Goal: Task Accomplishment & Management: Use online tool/utility

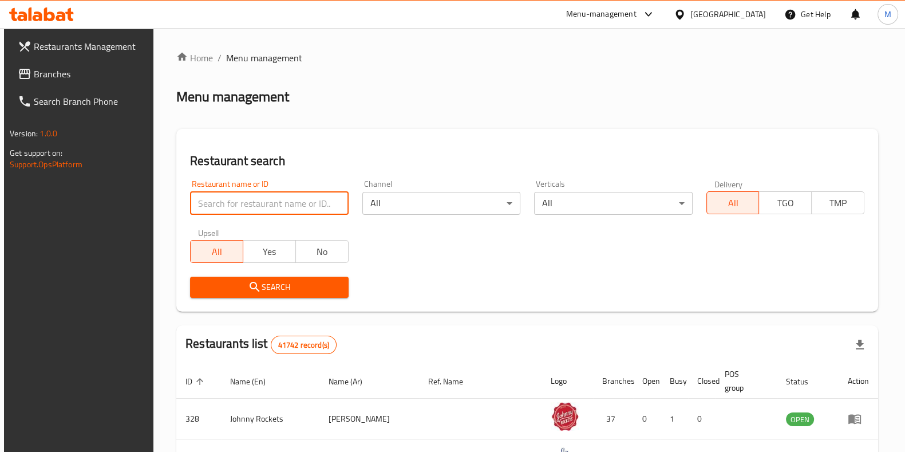
click at [269, 207] on input "search" at bounding box center [269, 203] width 158 height 23
paste input "767758"
type input "767758"
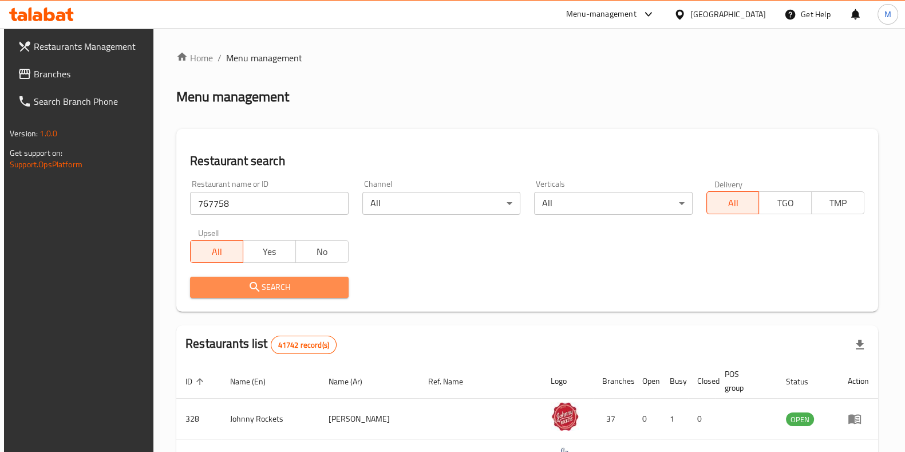
click at [306, 287] on span "Search" at bounding box center [269, 287] width 140 height 14
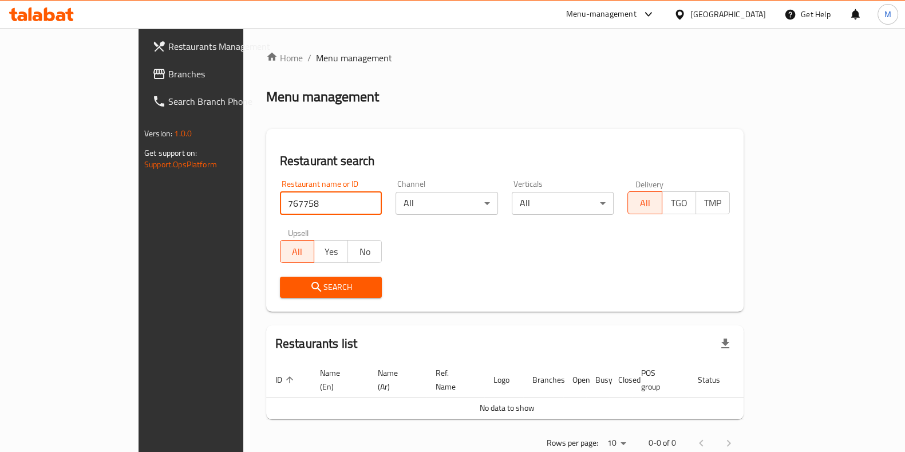
click at [311, 210] on input "767758" at bounding box center [331, 203] width 103 height 23
click at [337, 203] on input "767758" at bounding box center [331, 203] width 103 height 23
paste input "700003"
type input "700003"
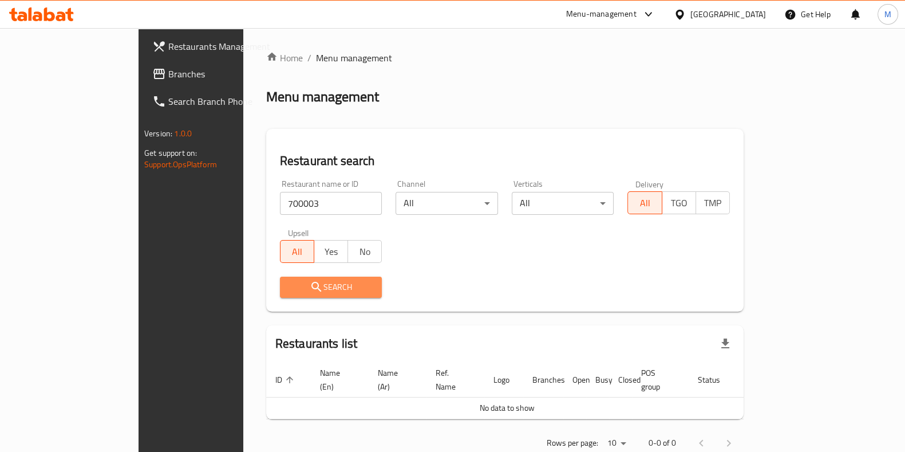
click at [304, 288] on span "Search" at bounding box center [331, 287] width 84 height 14
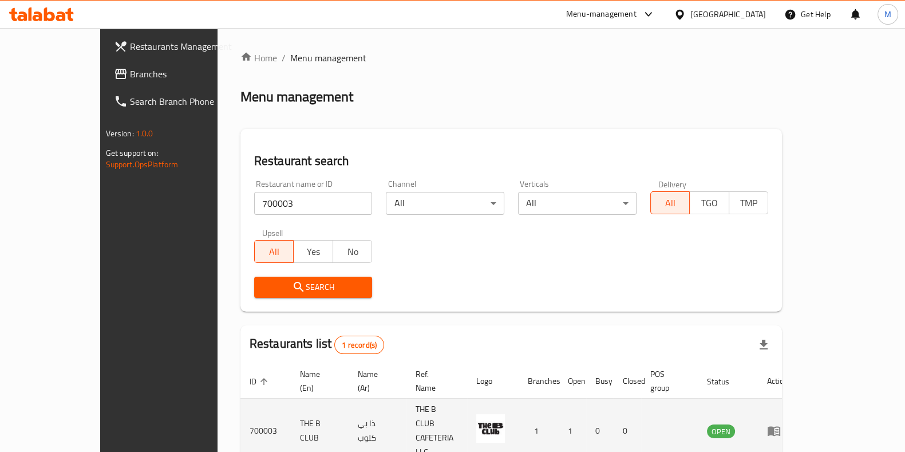
click at [781, 424] on icon "enhanced table" at bounding box center [774, 431] width 14 height 14
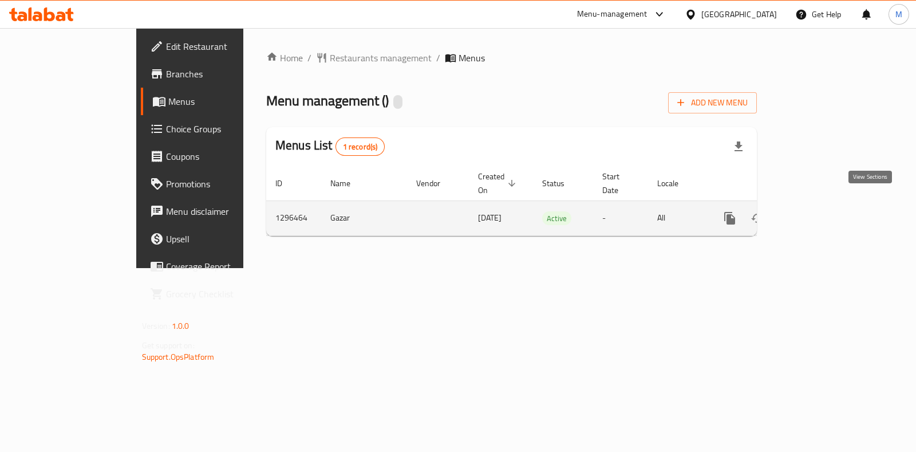
click at [826, 212] on link "enhanced table" at bounding box center [812, 217] width 27 height 27
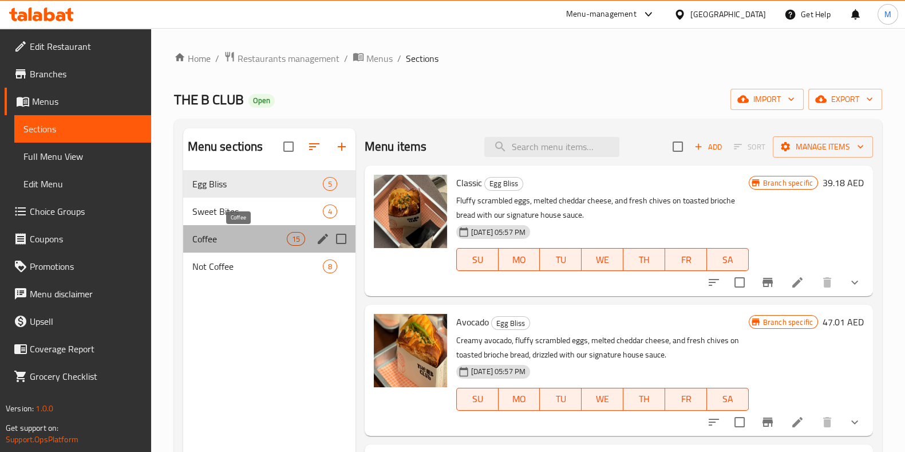
click at [260, 243] on span "Coffee" at bounding box center [239, 239] width 94 height 14
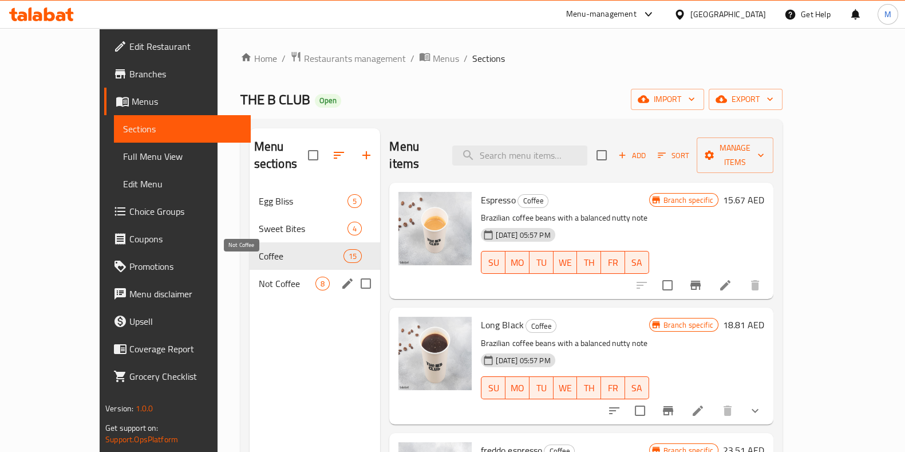
click at [269, 277] on span "Not Coffee" at bounding box center [287, 284] width 57 height 14
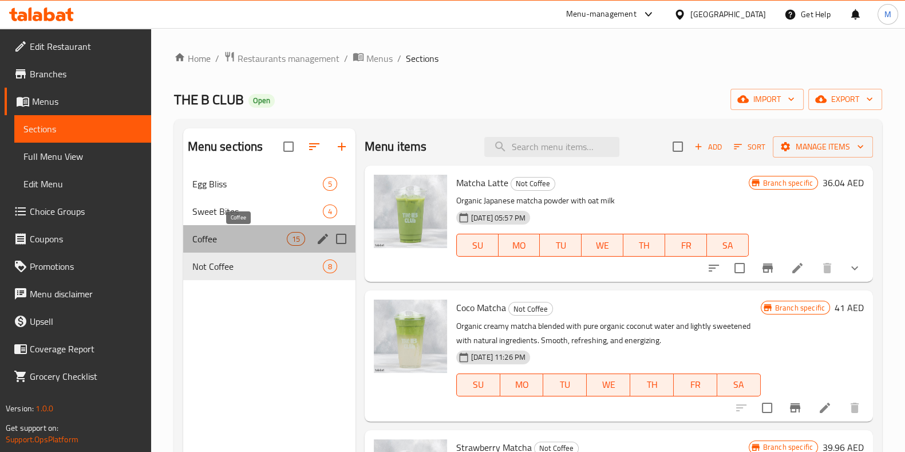
click at [245, 235] on span "Coffee" at bounding box center [239, 239] width 94 height 14
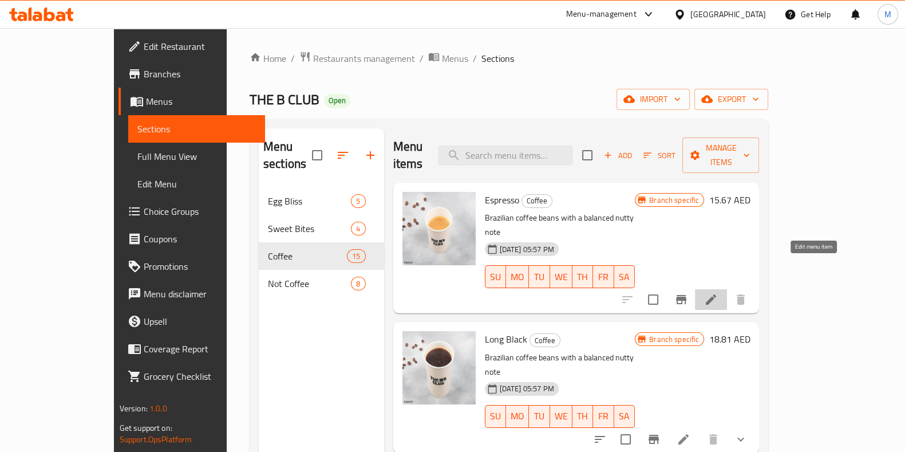
click at [718, 293] on icon at bounding box center [711, 300] width 14 height 14
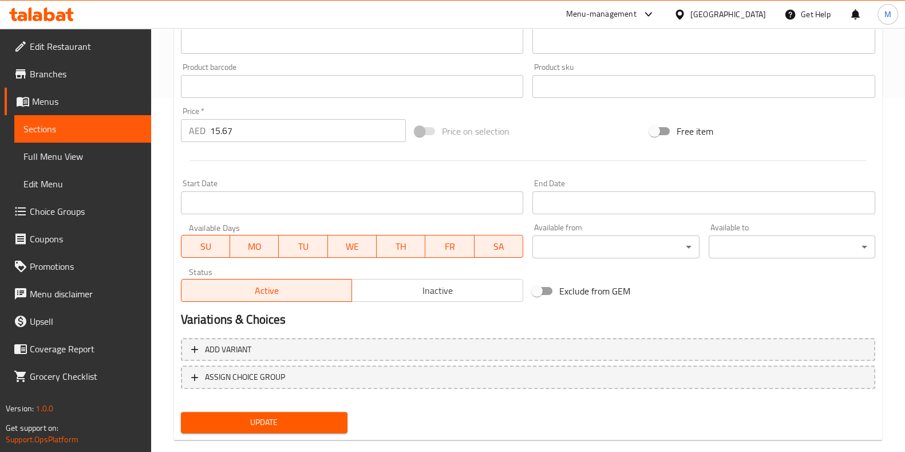
scroll to position [373, 0]
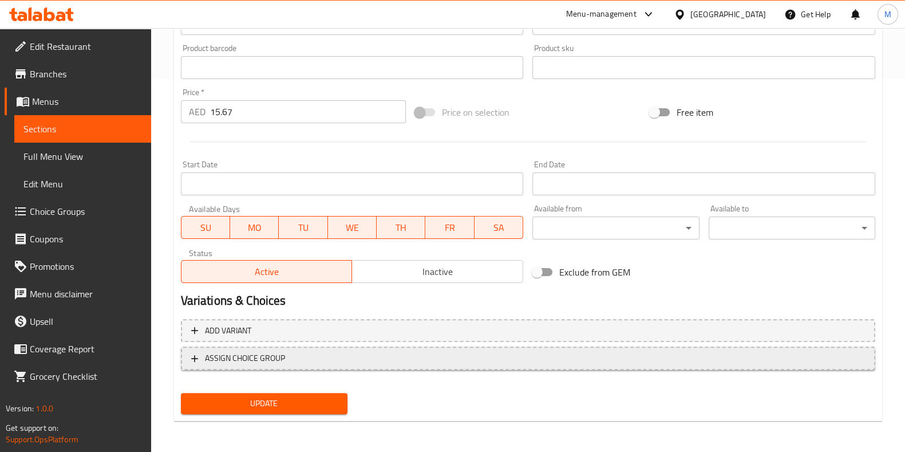
click at [440, 355] on span "ASSIGN CHOICE GROUP" at bounding box center [528, 358] width 674 height 14
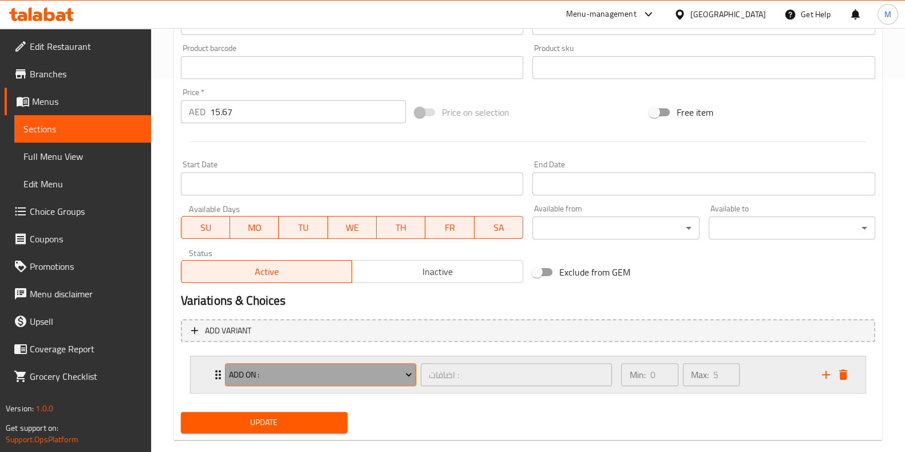
click at [325, 379] on span "Add On :" at bounding box center [320, 375] width 183 height 14
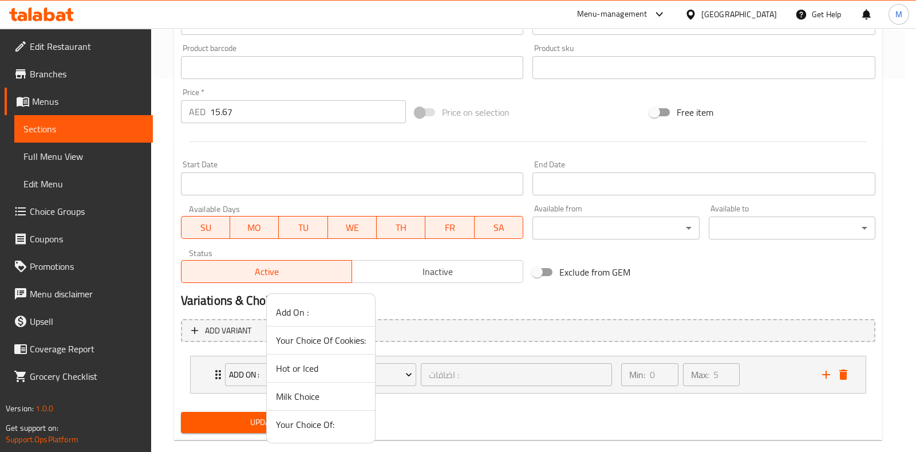
click at [338, 425] on span "Your Choice Of:" at bounding box center [321, 424] width 90 height 14
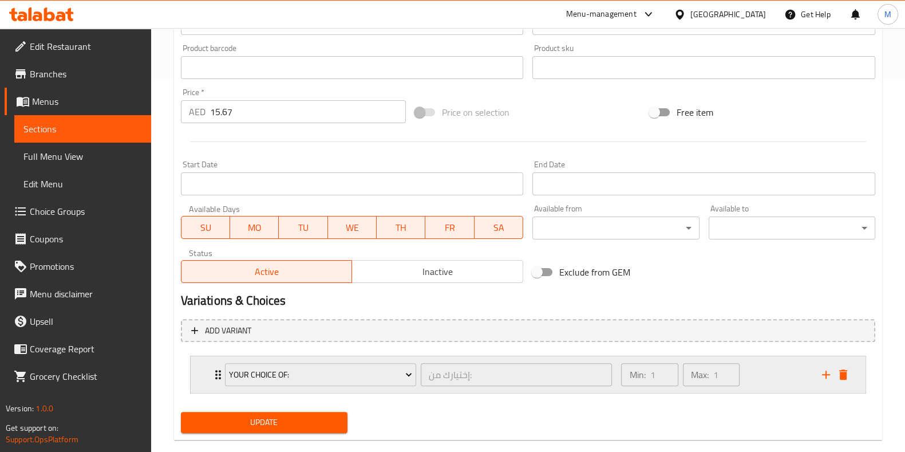
scroll to position [392, 0]
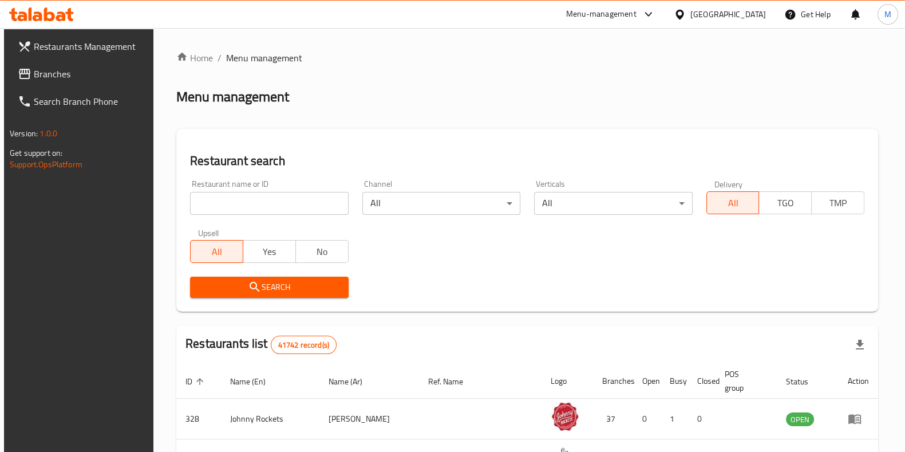
click at [296, 191] on div "Restaurant name or ID Restaurant name or ID" at bounding box center [269, 197] width 158 height 35
click at [286, 204] on input "search" at bounding box center [269, 203] width 158 height 23
paste input "700003"
type input "700003"
click at [271, 284] on span "Search" at bounding box center [269, 287] width 140 height 14
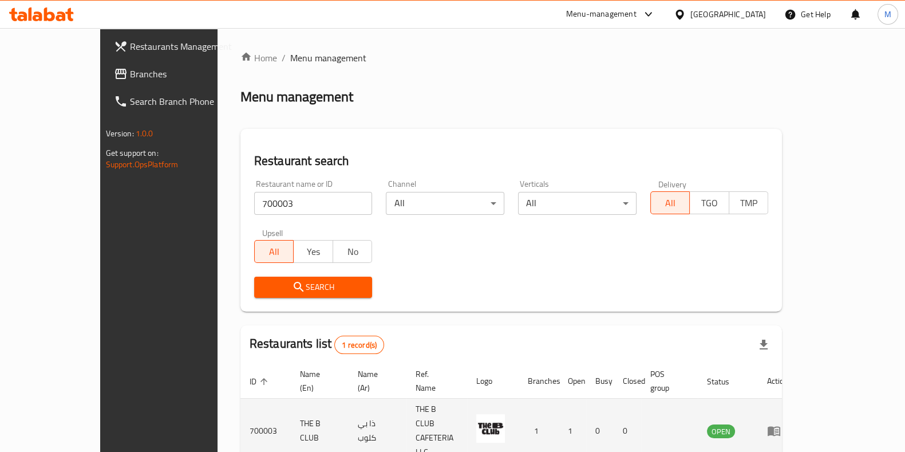
click at [781, 427] on icon "enhanced table" at bounding box center [774, 432] width 13 height 10
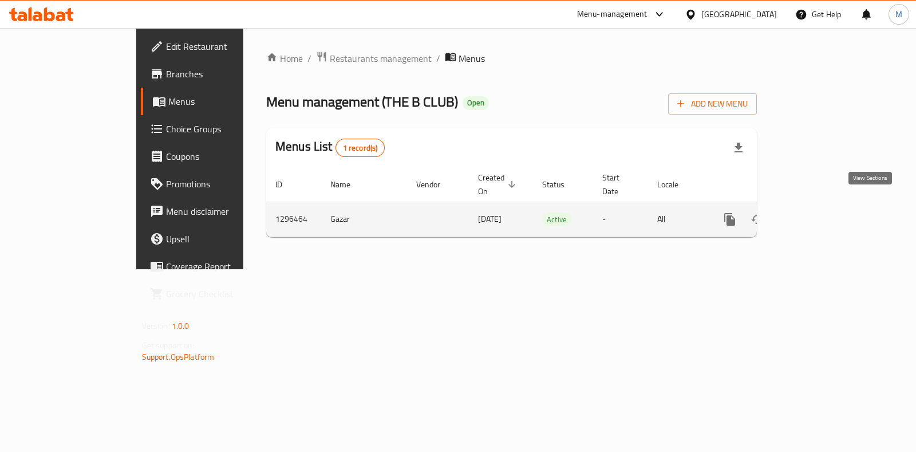
click at [819, 212] on icon "enhanced table" at bounding box center [813, 219] width 14 height 14
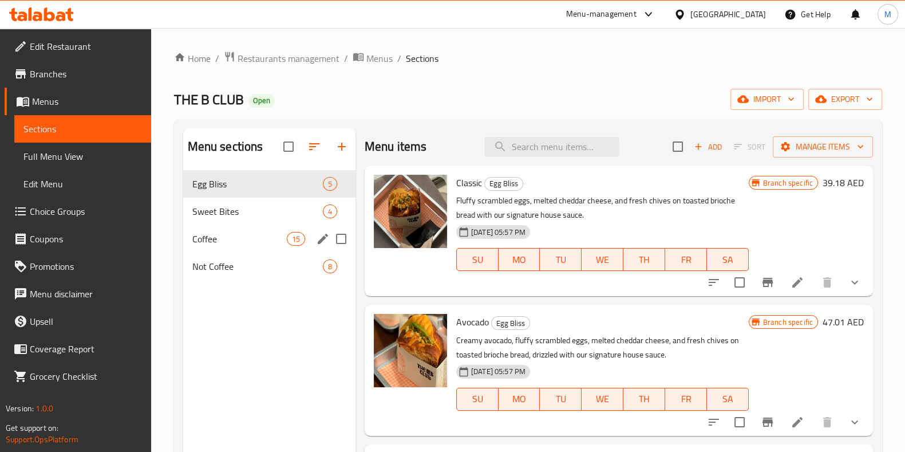
click at [255, 233] on span "Coffee" at bounding box center [239, 239] width 94 height 14
